Goal: Navigation & Orientation: Find specific page/section

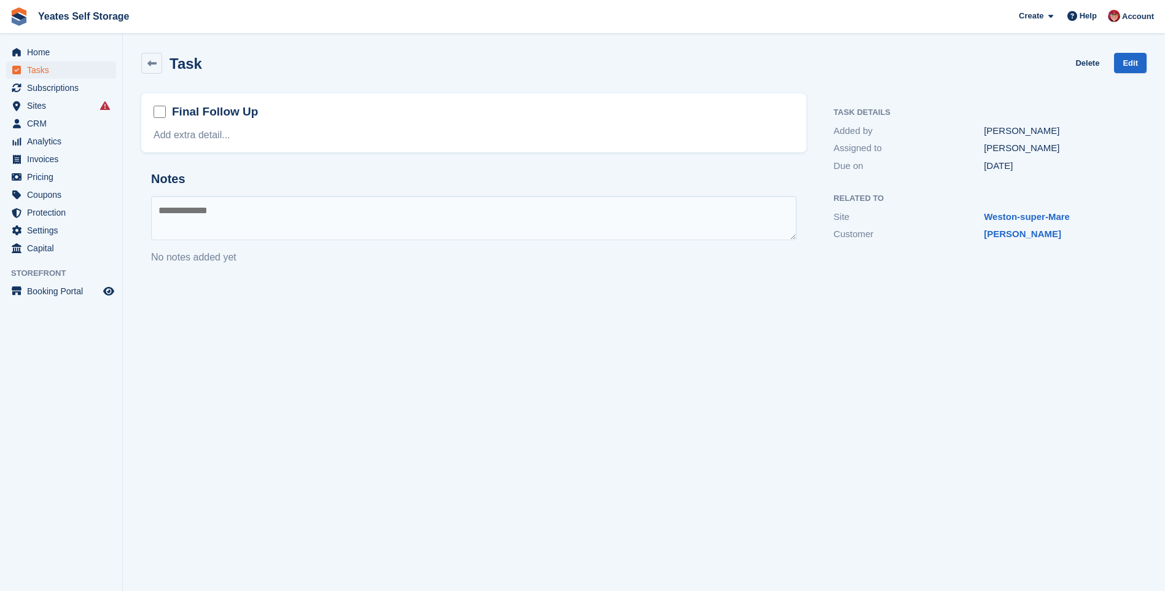
click at [44, 105] on span "Sites" at bounding box center [64, 105] width 74 height 17
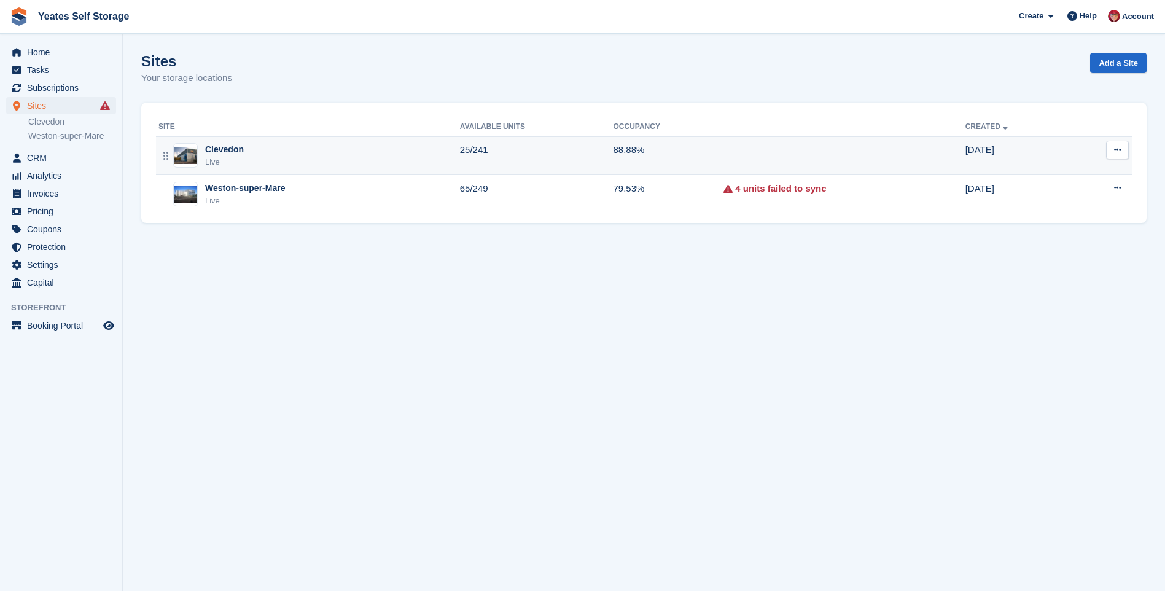
click at [212, 146] on div "Clevedon" at bounding box center [224, 149] width 39 height 13
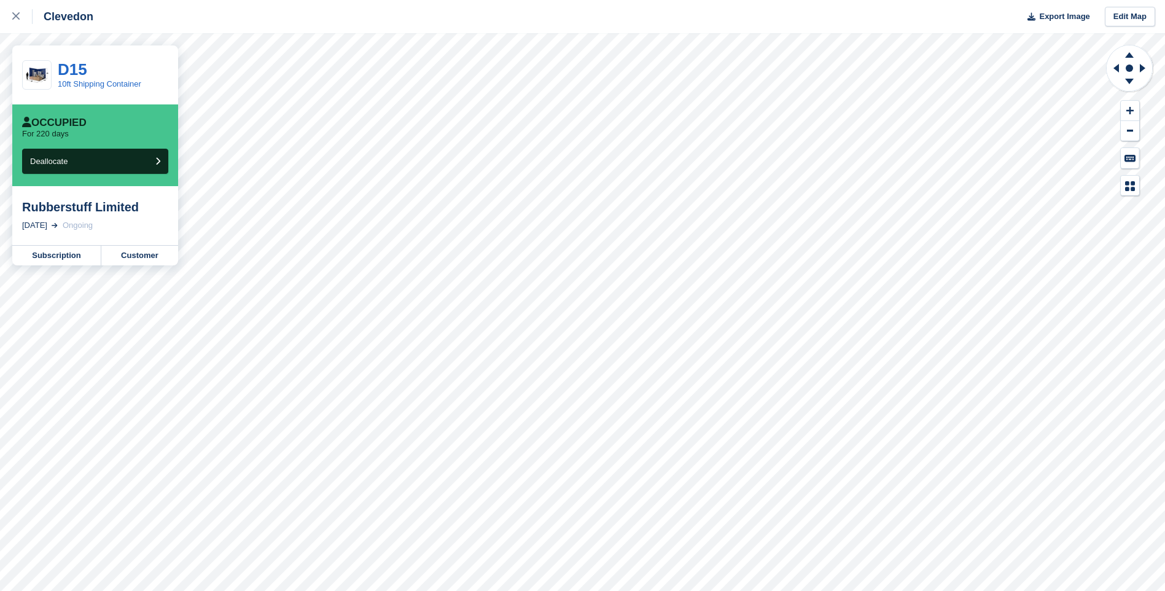
click at [79, 122] on div "Occupied" at bounding box center [54, 123] width 64 height 12
click at [41, 157] on span "Deallocate" at bounding box center [48, 161] width 37 height 9
click at [52, 130] on p "For 220 days" at bounding box center [45, 134] width 47 height 10
click at [53, 123] on div "Occupied" at bounding box center [54, 123] width 64 height 12
click at [71, 80] on link "10ft Shipping Container" at bounding box center [100, 83] width 84 height 9
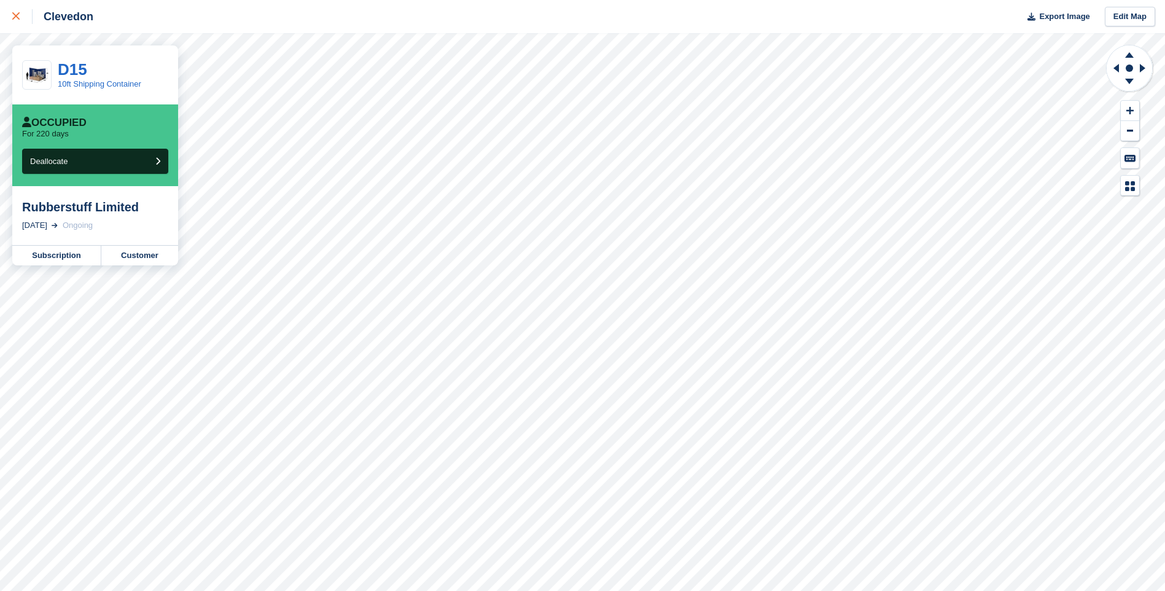
click at [9, 15] on link at bounding box center [16, 16] width 33 height 33
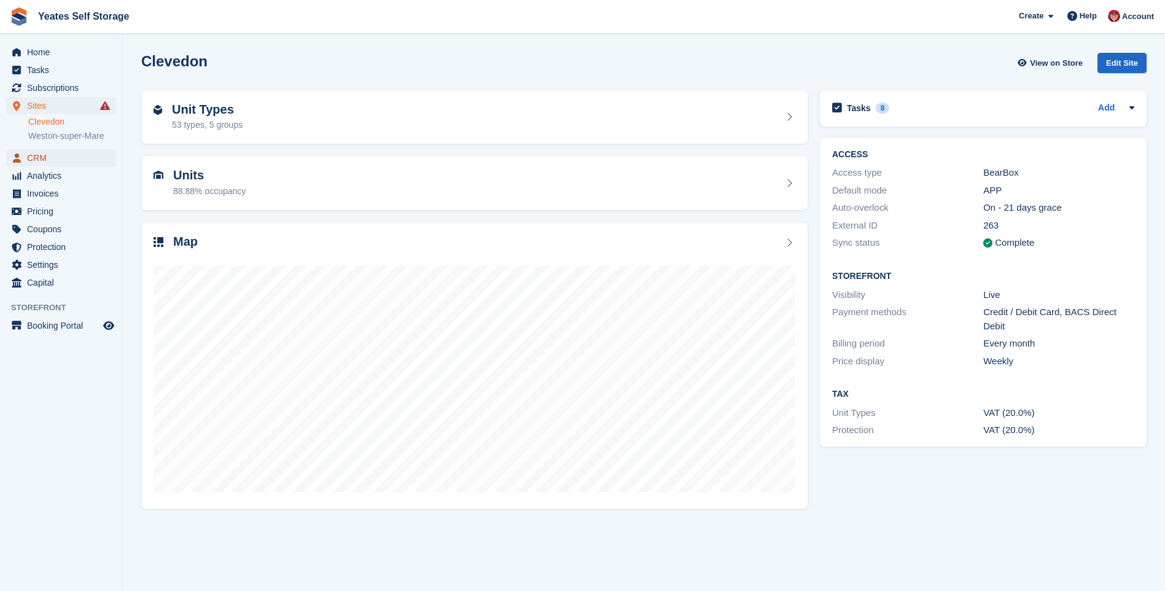
click at [26, 155] on link "CRM" at bounding box center [61, 157] width 110 height 17
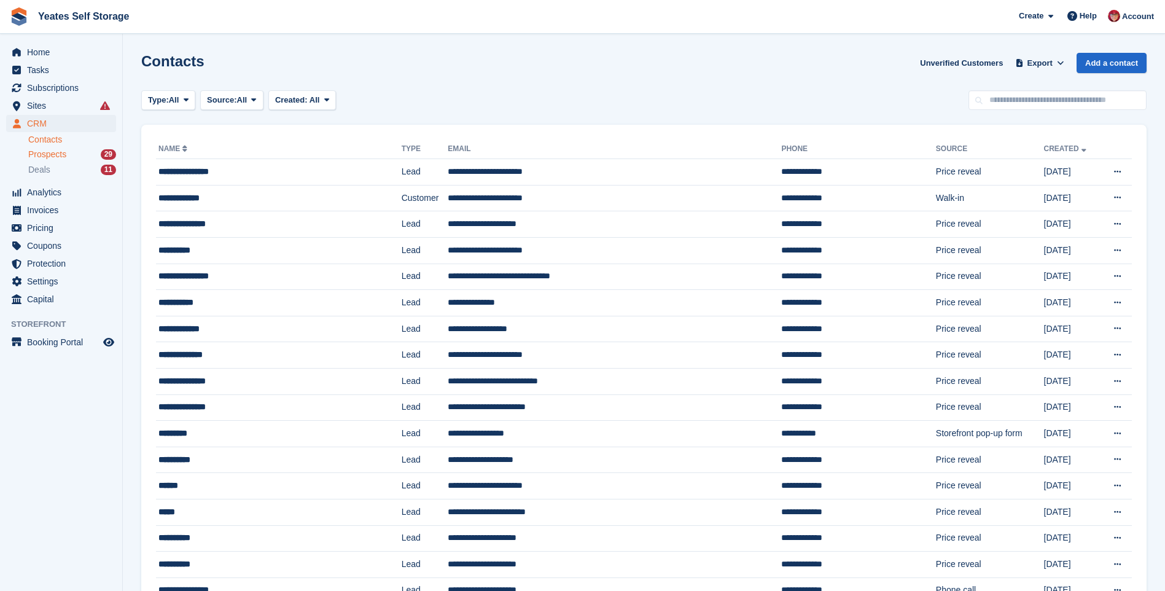
click at [40, 157] on span "Prospects" at bounding box center [47, 155] width 38 height 12
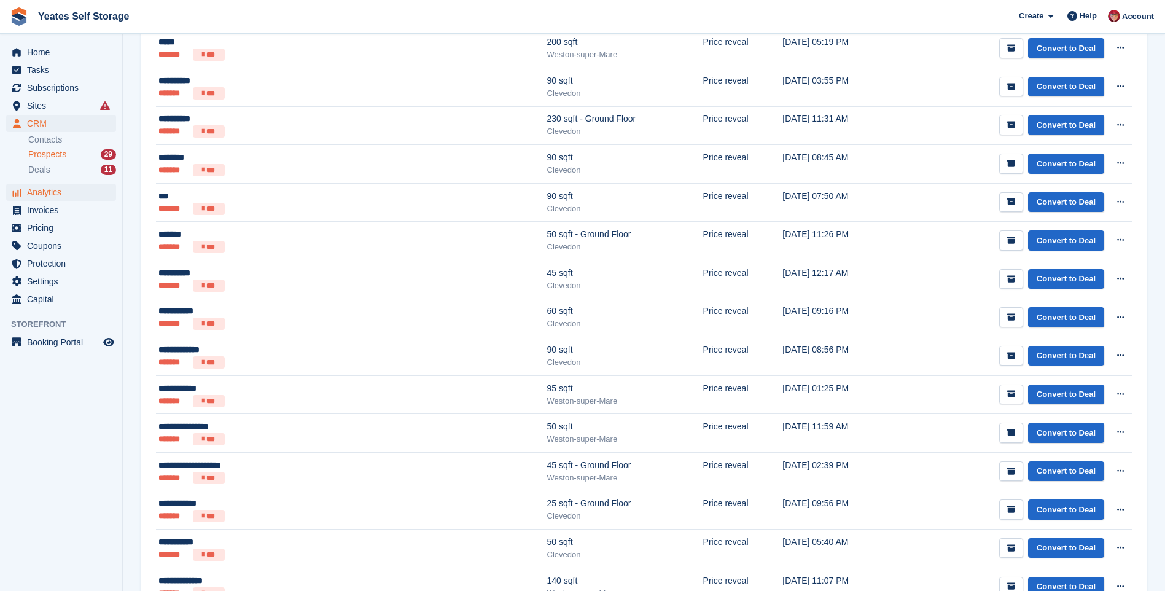
scroll to position [165, 0]
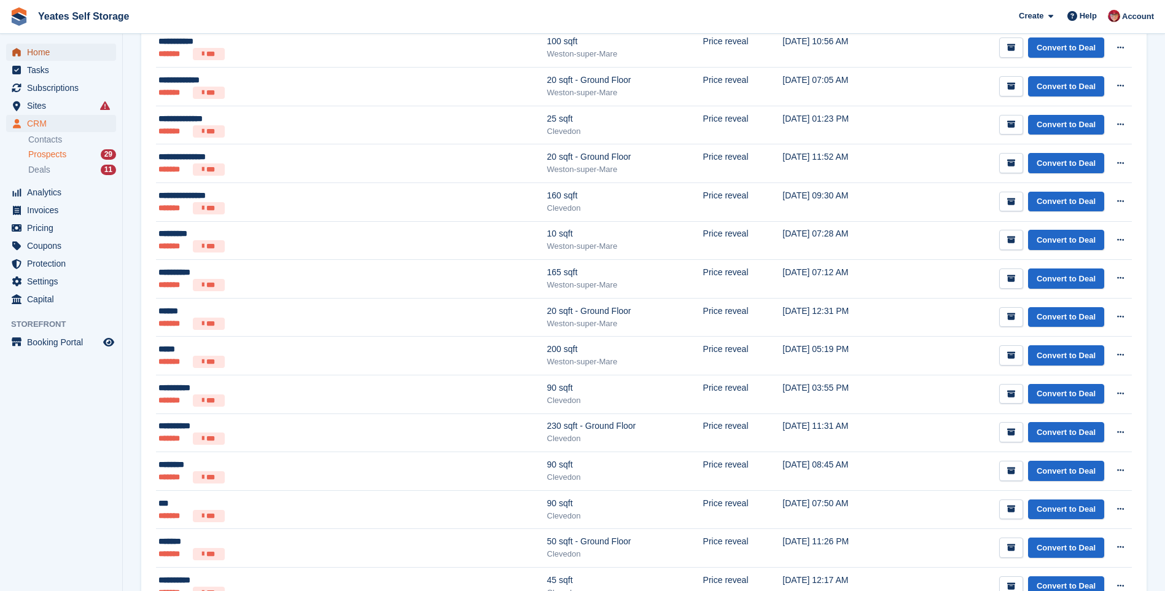
click at [45, 52] on span "Home" at bounding box center [64, 52] width 74 height 17
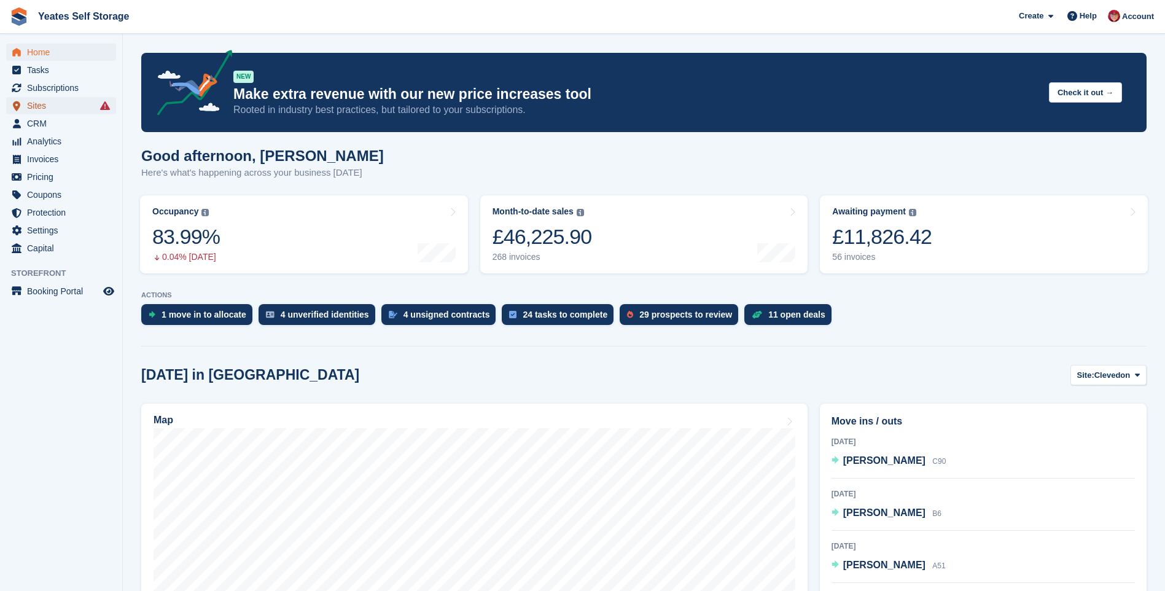
click at [49, 106] on span "Sites" at bounding box center [64, 105] width 74 height 17
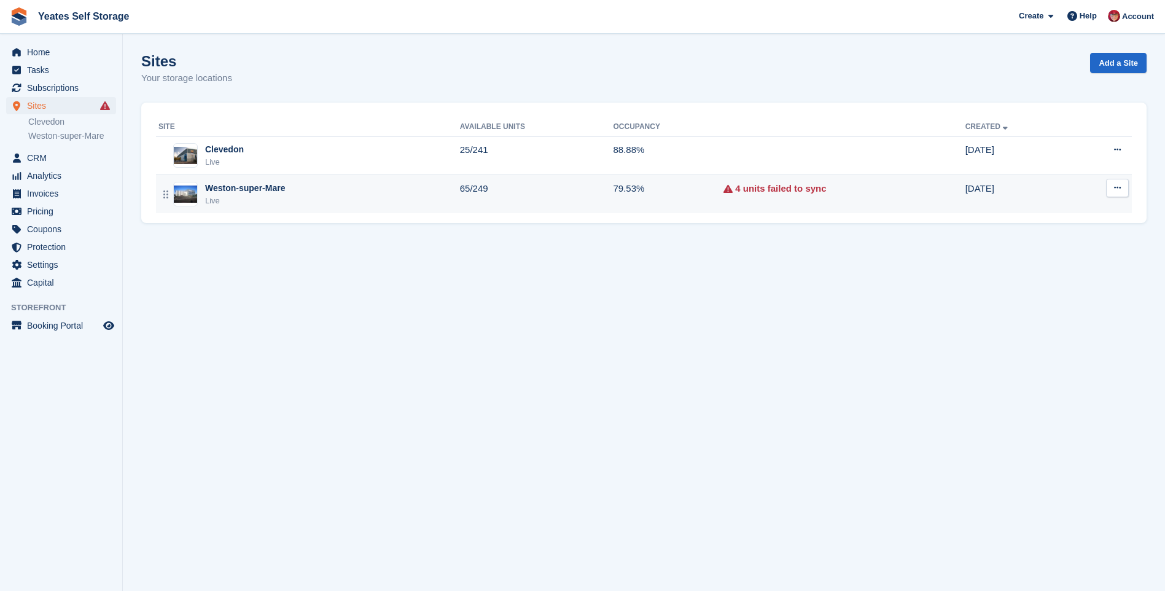
click at [261, 190] on div "Weston-super-Mare" at bounding box center [245, 188] width 80 height 13
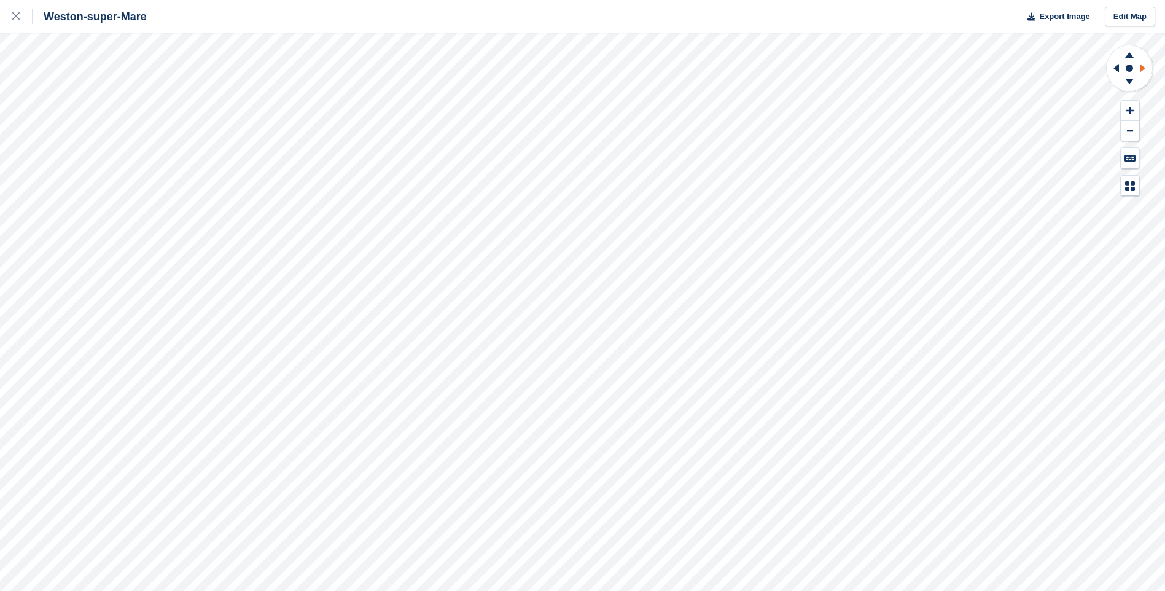
click at [1142, 68] on icon at bounding box center [1143, 68] width 6 height 9
click at [1113, 69] on icon at bounding box center [1114, 68] width 15 height 32
click at [1129, 112] on icon at bounding box center [1129, 110] width 7 height 7
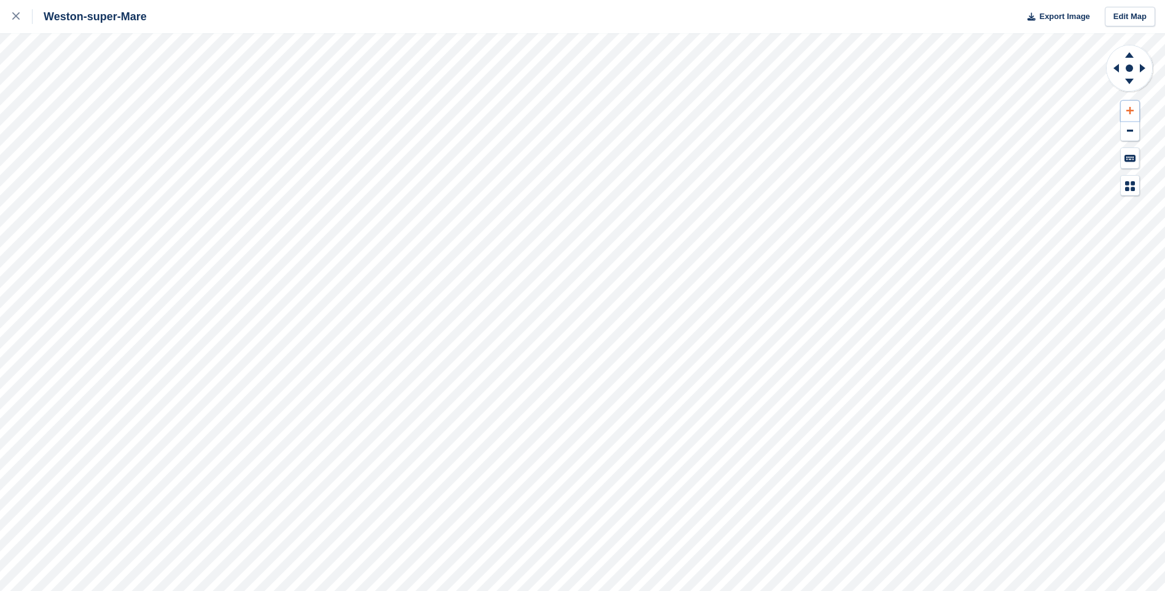
click at [1129, 112] on icon at bounding box center [1129, 110] width 7 height 7
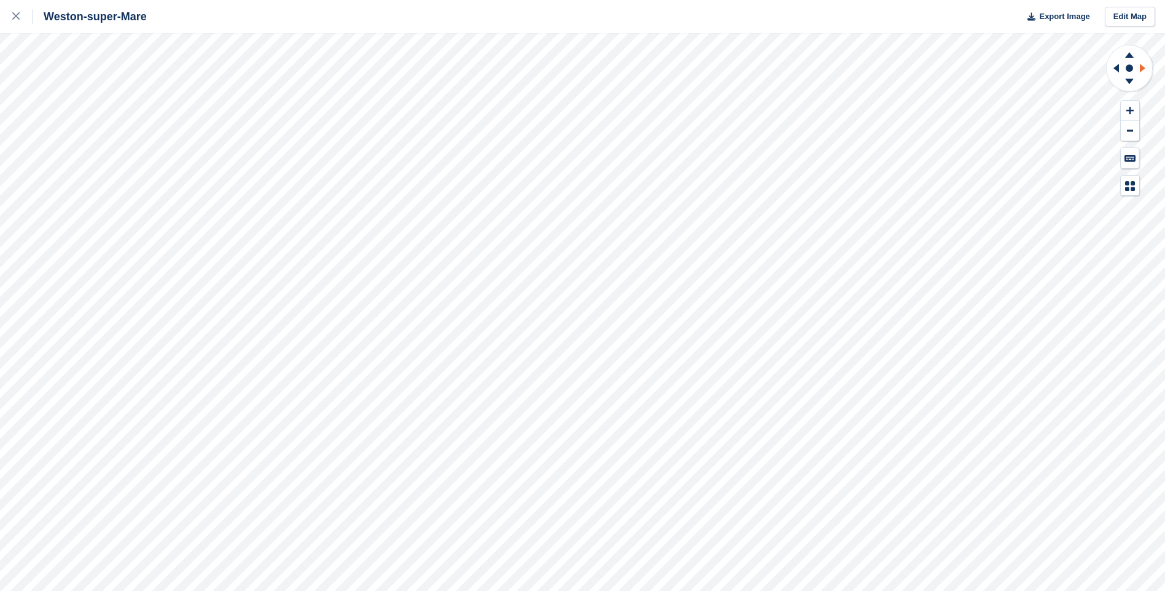
click at [1139, 71] on icon at bounding box center [1144, 68] width 15 height 32
click at [1110, 68] on icon at bounding box center [1114, 68] width 15 height 32
